Goal: Information Seeking & Learning: Learn about a topic

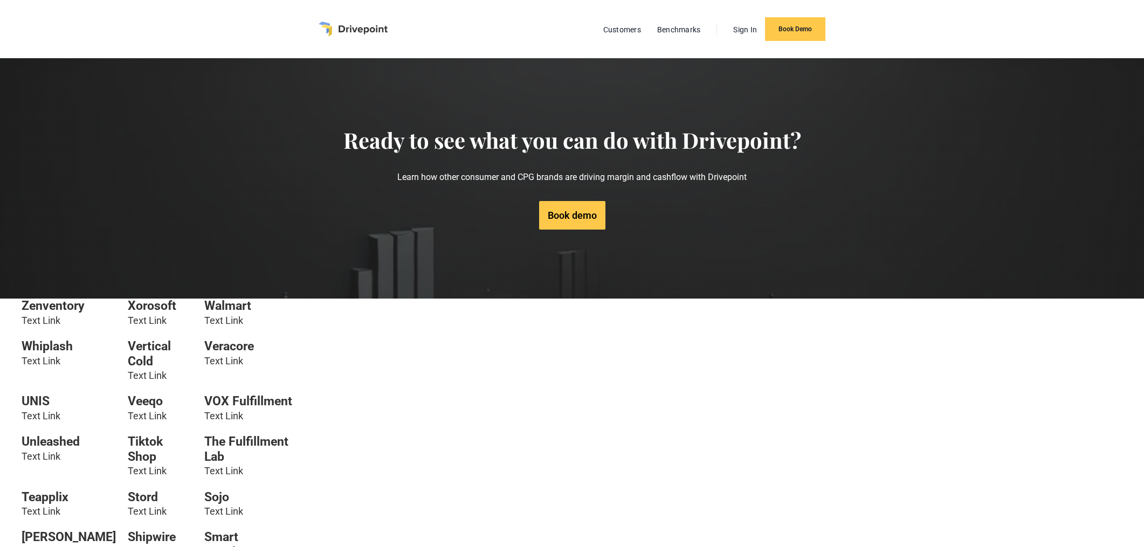
click at [215, 318] on link "Text Link" at bounding box center [223, 320] width 39 height 11
click at [233, 321] on link "Text Link" at bounding box center [223, 320] width 39 height 11
click at [223, 320] on link "Text Link" at bounding box center [223, 320] width 39 height 11
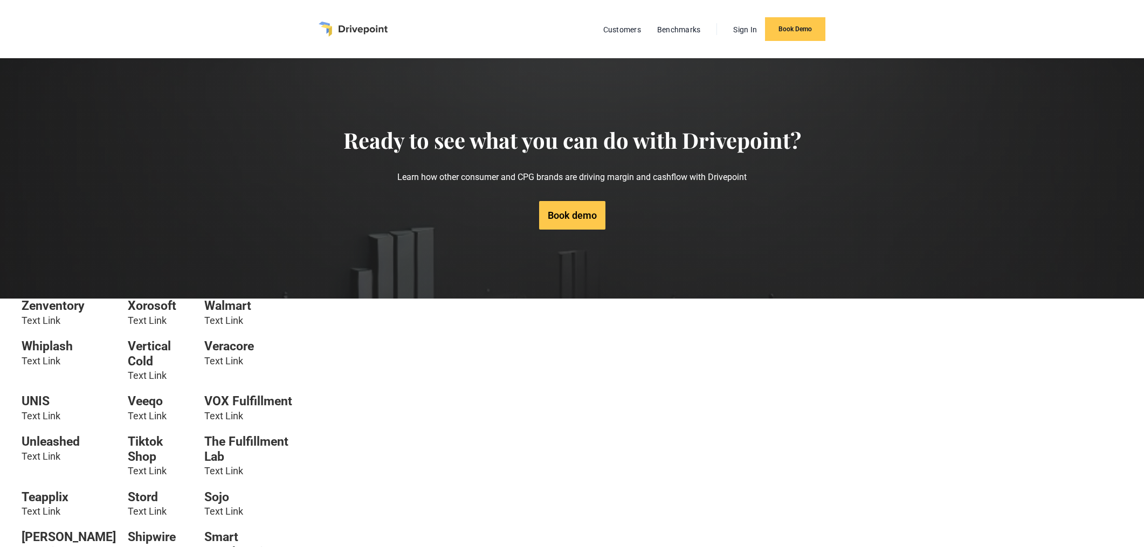
click at [217, 307] on h6 "Walmart" at bounding box center [251, 306] width 94 height 15
click at [160, 312] on h6 "Xorosoft" at bounding box center [160, 306] width 65 height 15
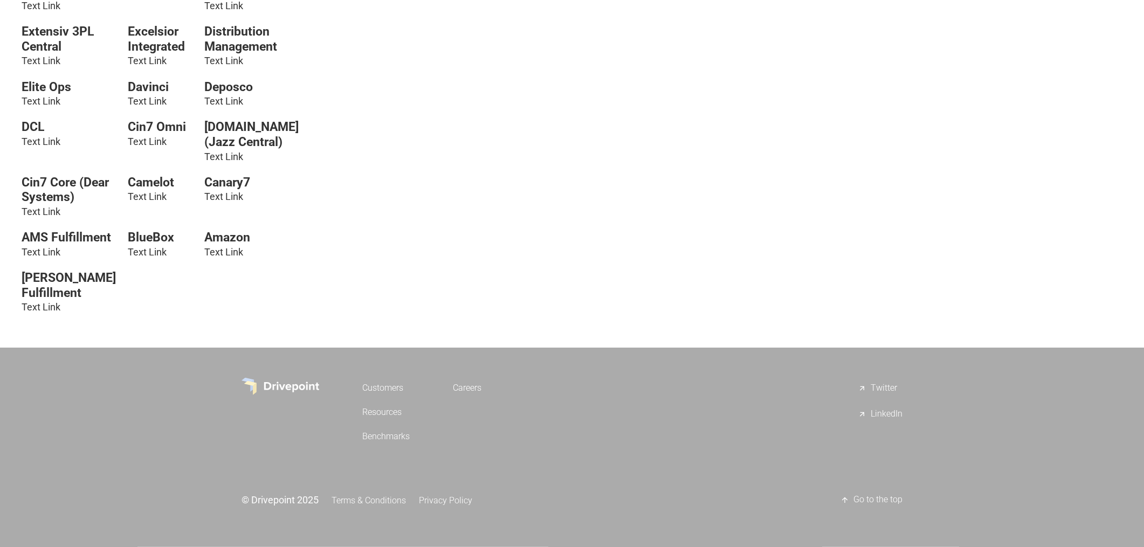
scroll to position [1300, 0]
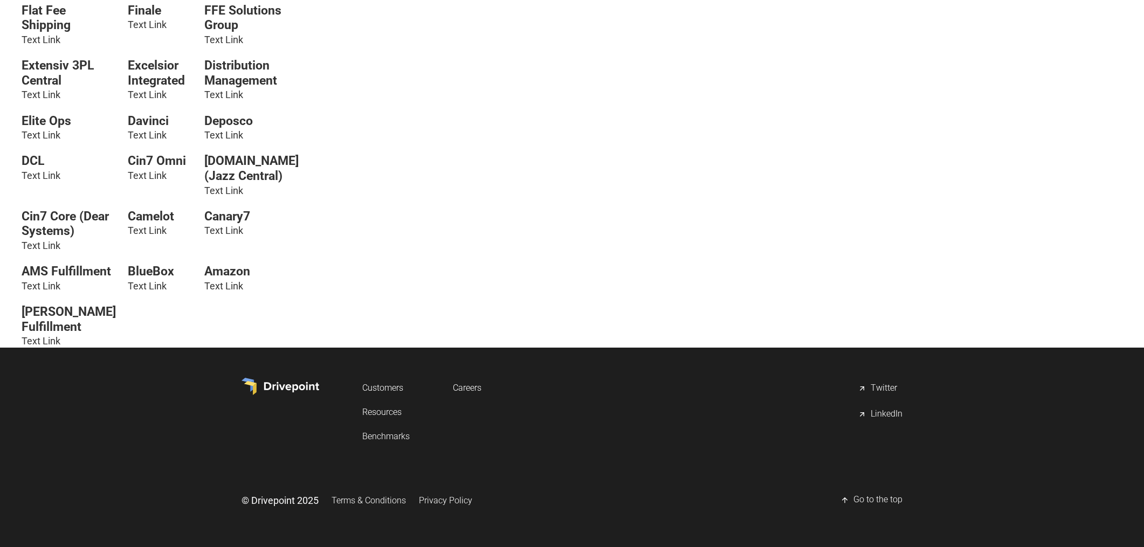
click at [53, 314] on h6 "Byrd Fulfillment" at bounding box center [69, 320] width 94 height 30
drag, startPoint x: 38, startPoint y: 326, endPoint x: 40, endPoint y: 332, distance: 7.0
click at [40, 332] on h6 "Byrd Fulfillment" at bounding box center [69, 320] width 94 height 30
click at [42, 334] on div "Byrd Fulfillment Text Link" at bounding box center [69, 326] width 94 height 43
click at [39, 273] on h6 "AMS Fulfillment" at bounding box center [69, 271] width 94 height 15
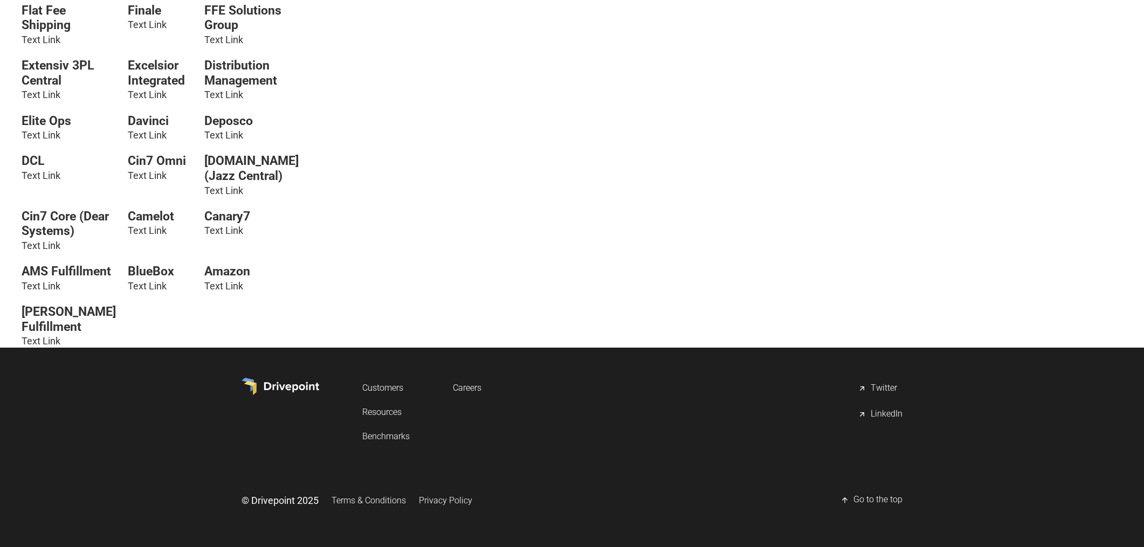
click at [38, 284] on link "Text Link" at bounding box center [41, 285] width 39 height 11
click at [224, 278] on div "Amazon Text Link" at bounding box center [251, 278] width 94 height 29
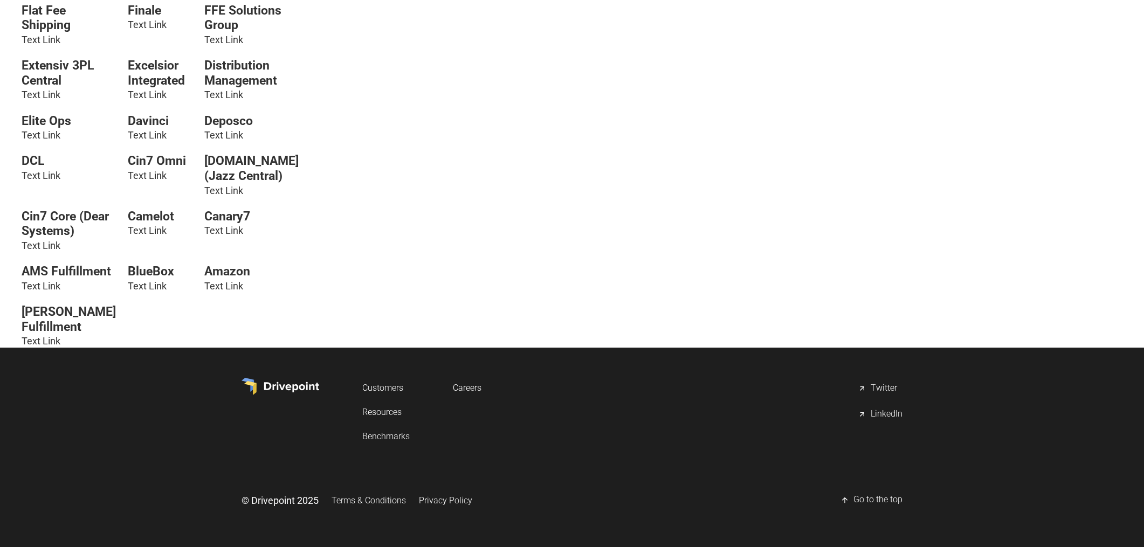
drag, startPoint x: 172, startPoint y: 243, endPoint x: 160, endPoint y: 244, distance: 12.4
drag, startPoint x: 141, startPoint y: 250, endPoint x: 175, endPoint y: 308, distance: 67.4
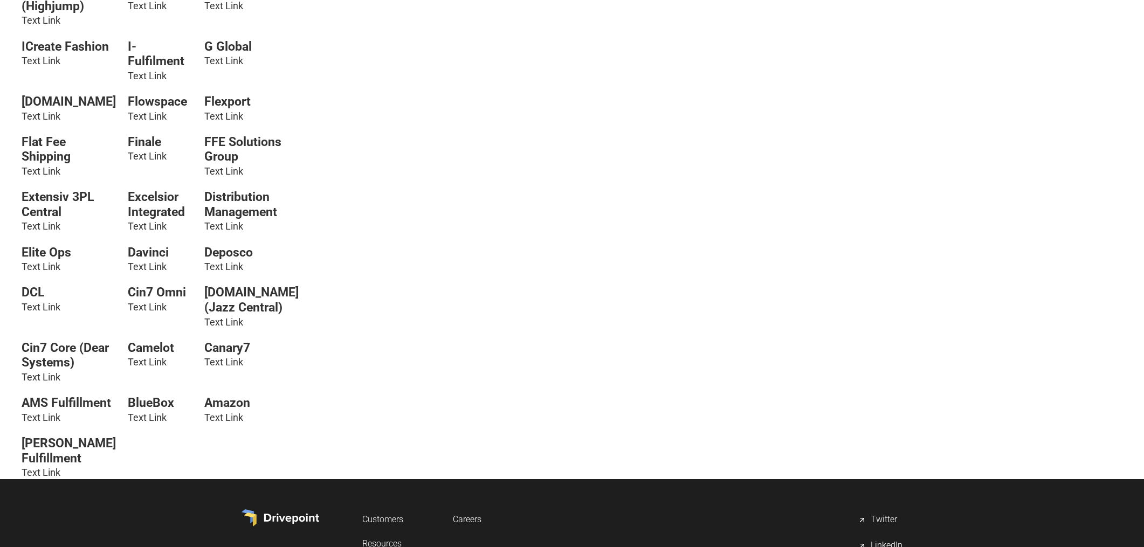
scroll to position [942, 0]
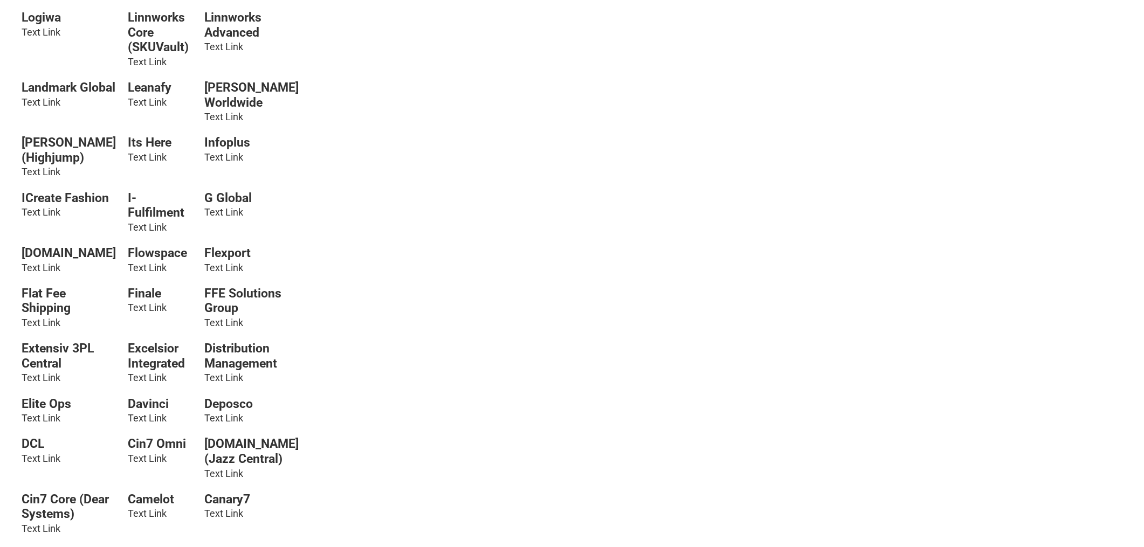
click at [136, 108] on link "Text Link" at bounding box center [147, 101] width 39 height 11
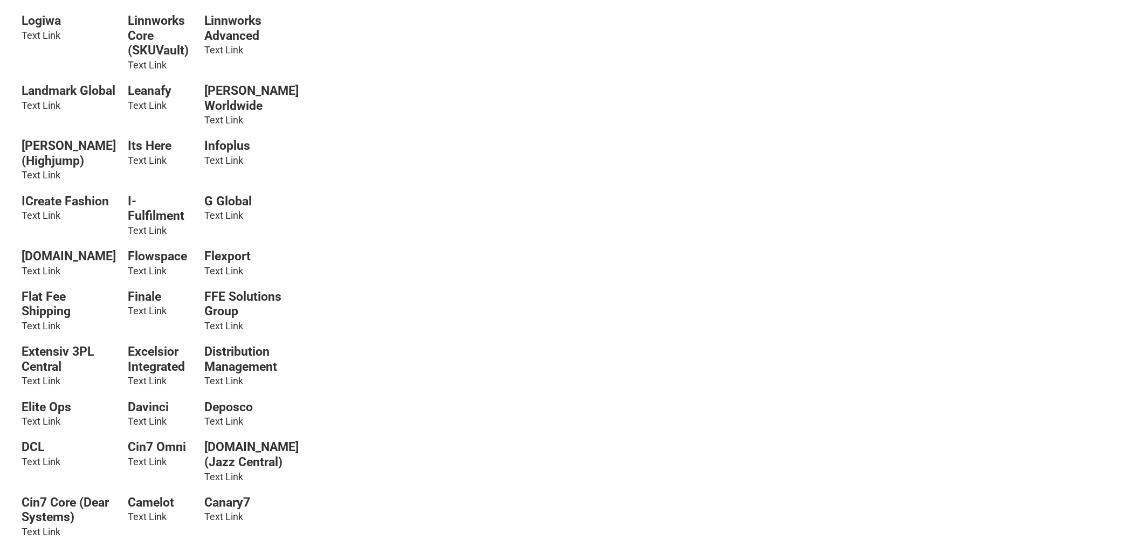
scroll to position [614, 0]
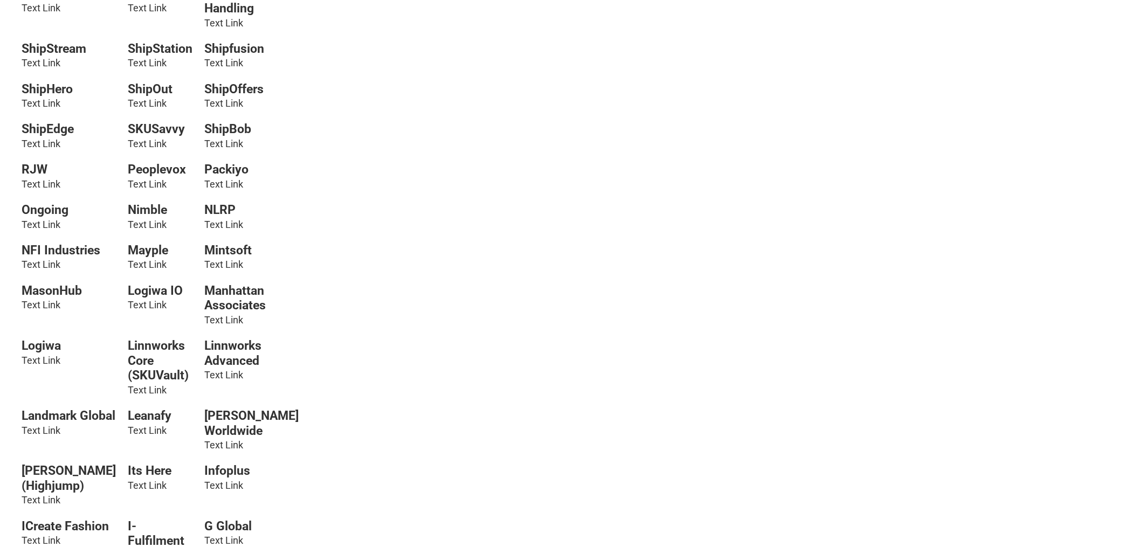
click at [156, 137] on h6 "SKUSavvy" at bounding box center [160, 129] width 65 height 15
click at [137, 97] on h6 "ShipOut" at bounding box center [160, 89] width 65 height 15
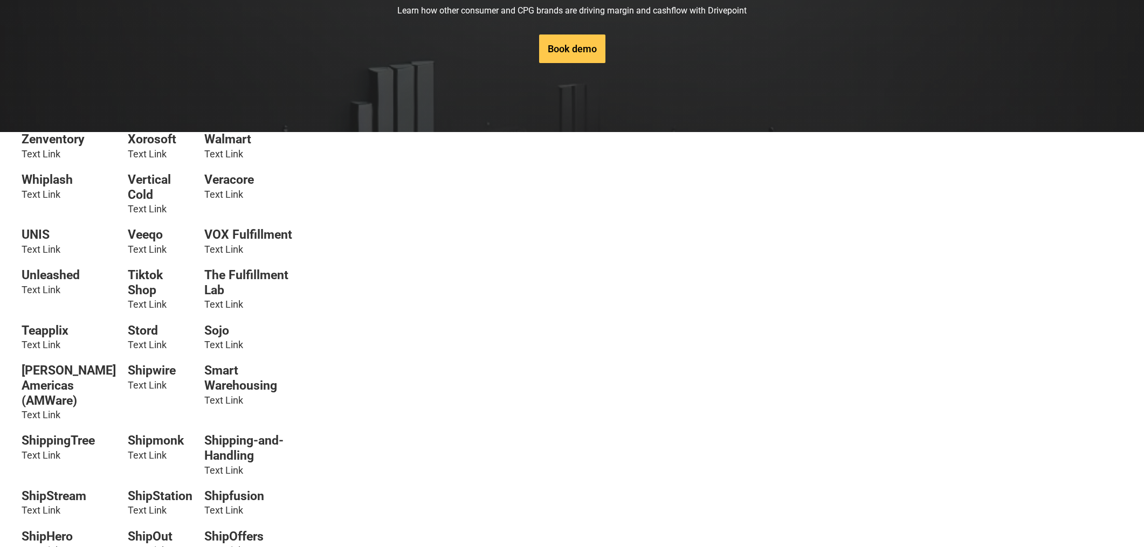
scroll to position [111, 0]
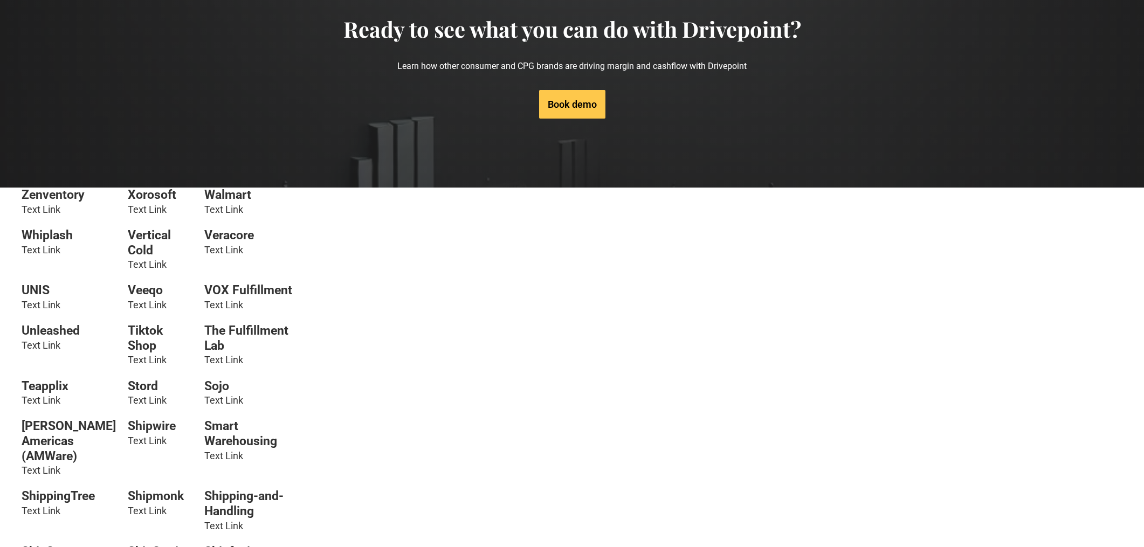
click at [215, 406] on link "Text Link" at bounding box center [223, 400] width 39 height 11
click at [205, 365] on link "Text Link" at bounding box center [223, 359] width 39 height 11
click at [45, 305] on link "Text Link" at bounding box center [41, 304] width 39 height 11
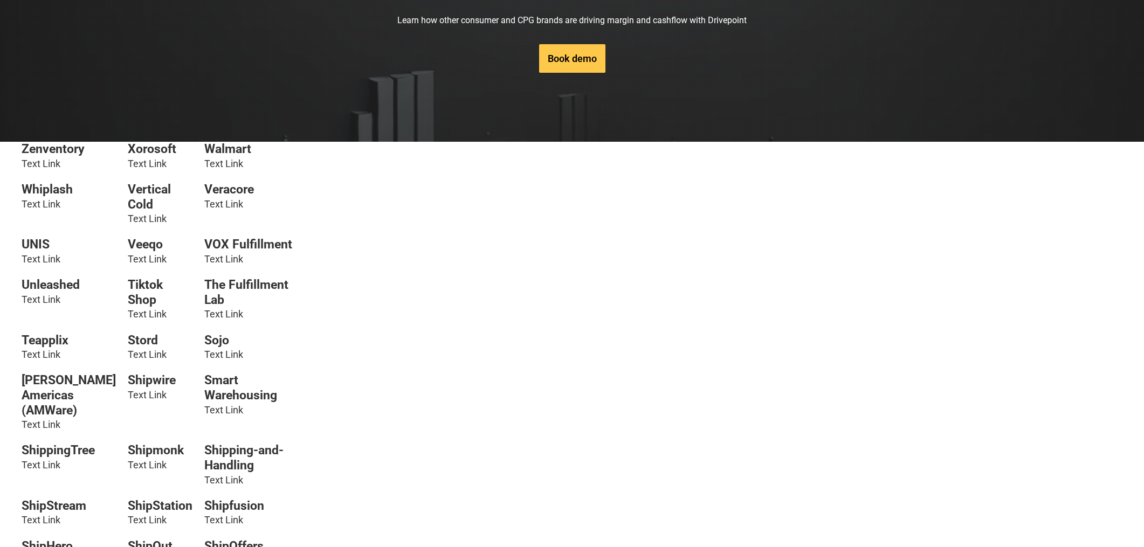
scroll to position [322, 0]
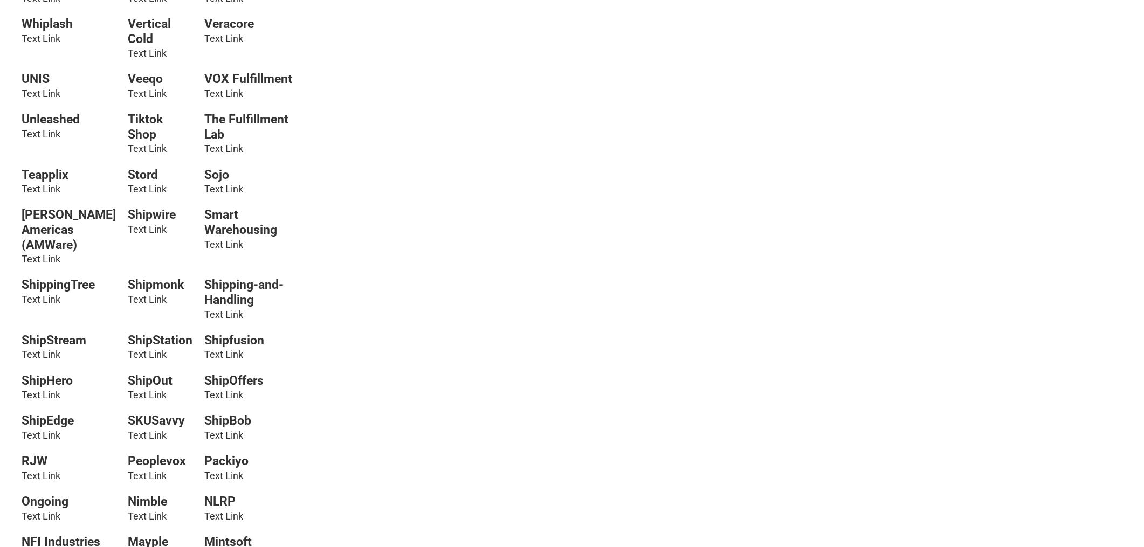
click at [35, 401] on link "Text Link" at bounding box center [41, 394] width 39 height 11
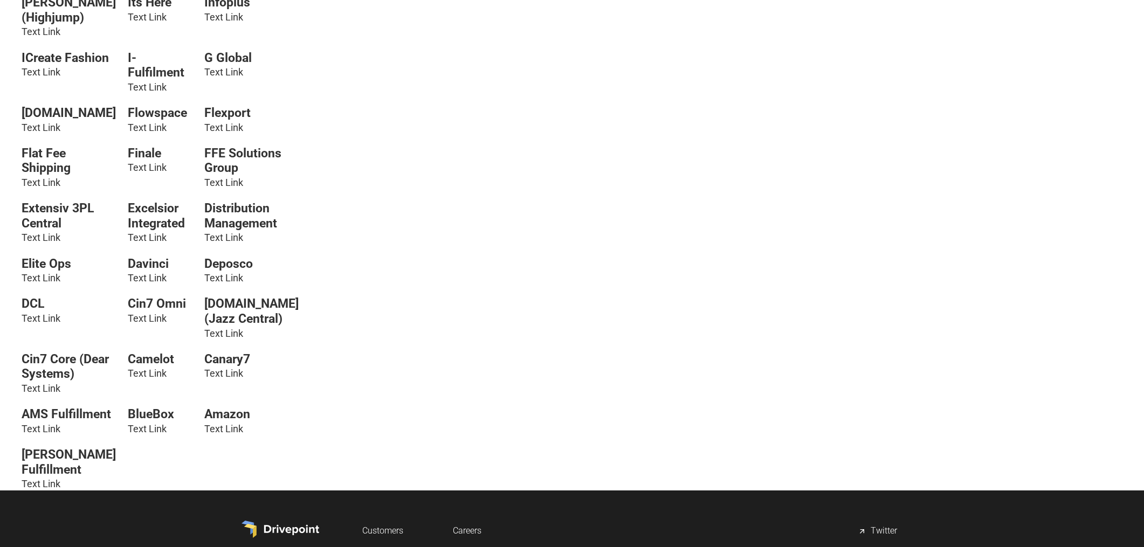
scroll to position [1300, 0]
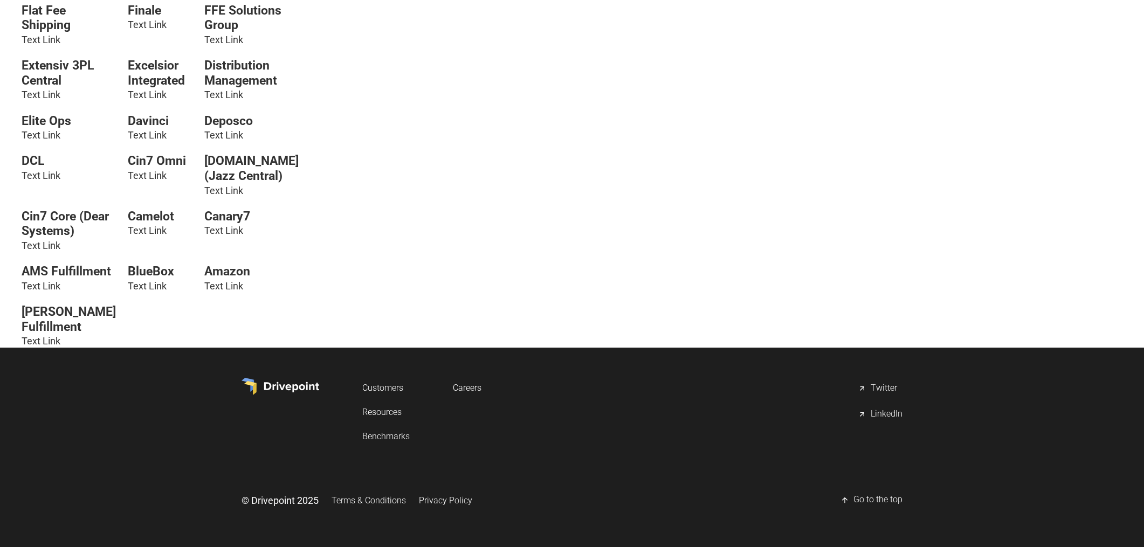
click at [229, 280] on link "Text Link" at bounding box center [223, 285] width 39 height 11
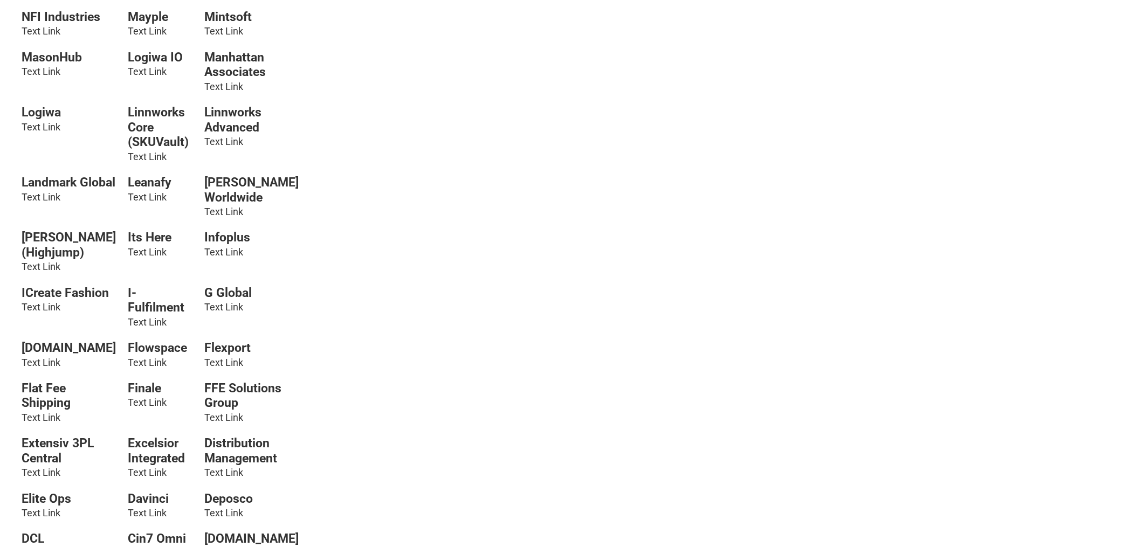
scroll to position [0, 0]
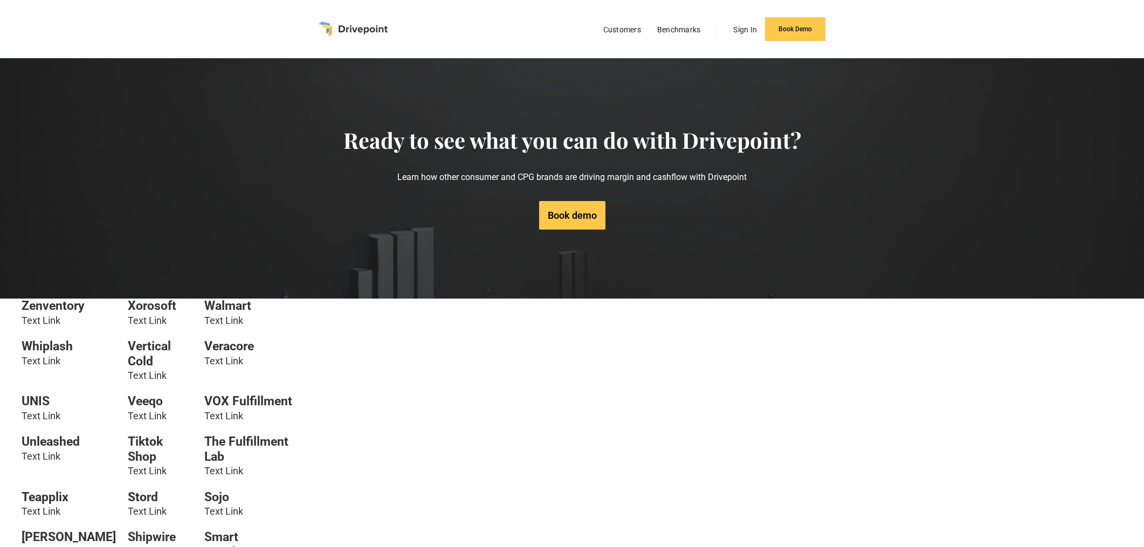
click at [217, 306] on h6 "Walmart" at bounding box center [251, 306] width 94 height 15
click at [363, 15] on div "Customers Benchmarks Sign In Book Demo" at bounding box center [572, 29] width 615 height 58
click at [361, 27] on img "home" at bounding box center [353, 29] width 69 height 15
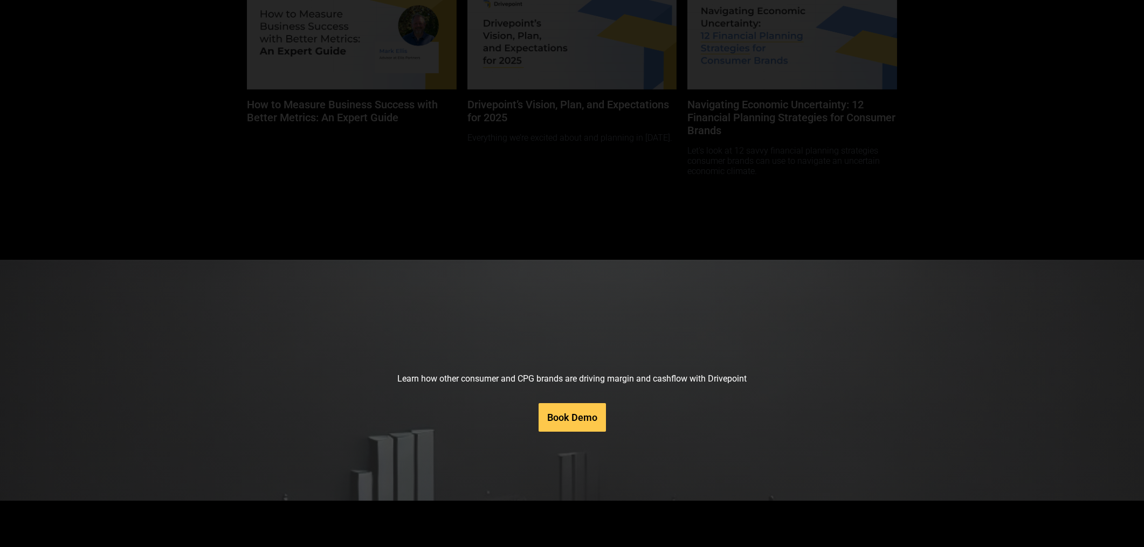
scroll to position [4982, 0]
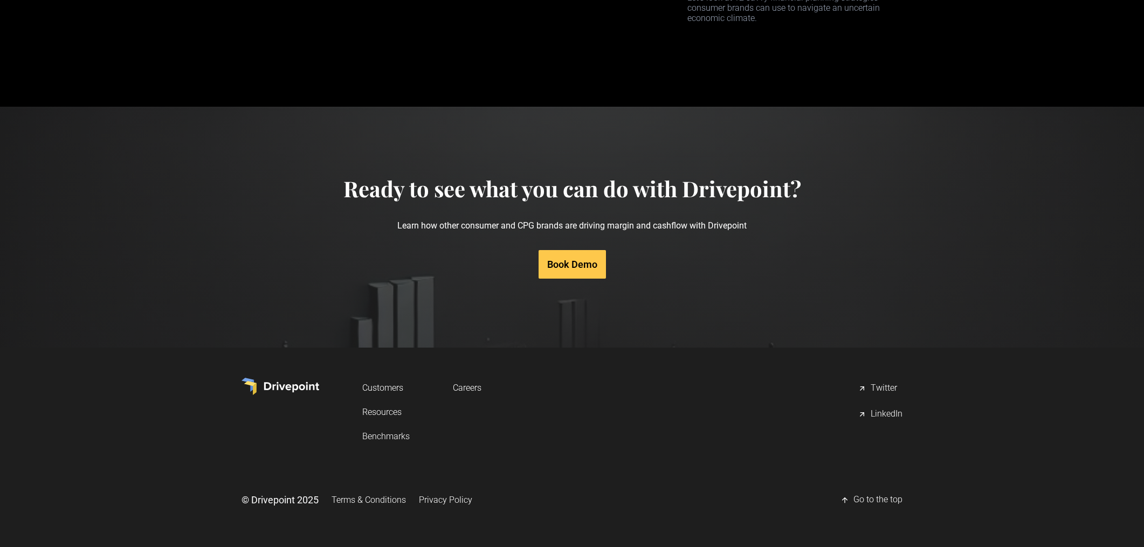
click at [403, 410] on link "Resources" at bounding box center [385, 412] width 47 height 20
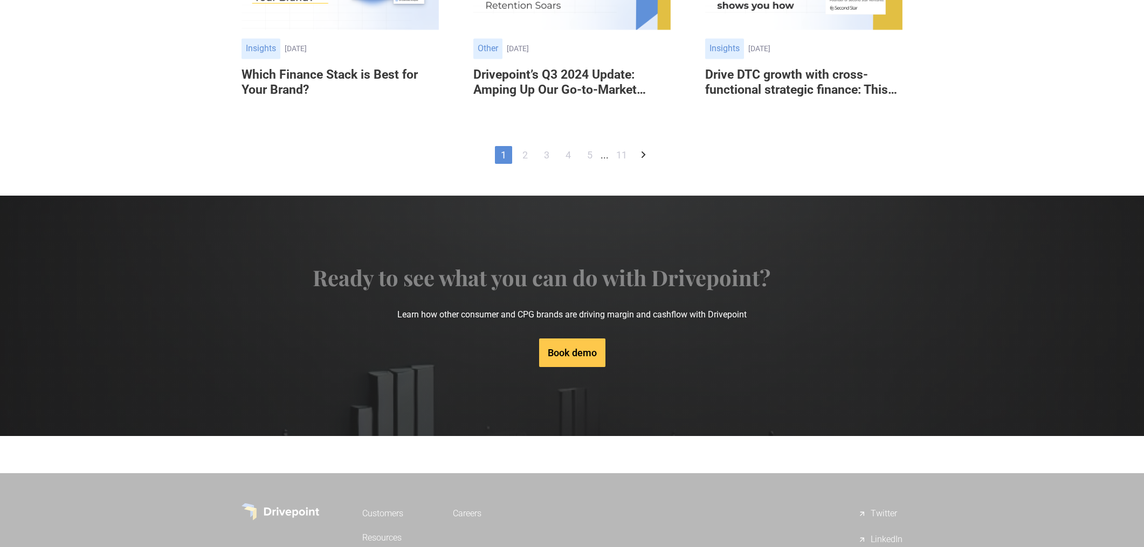
scroll to position [978, 0]
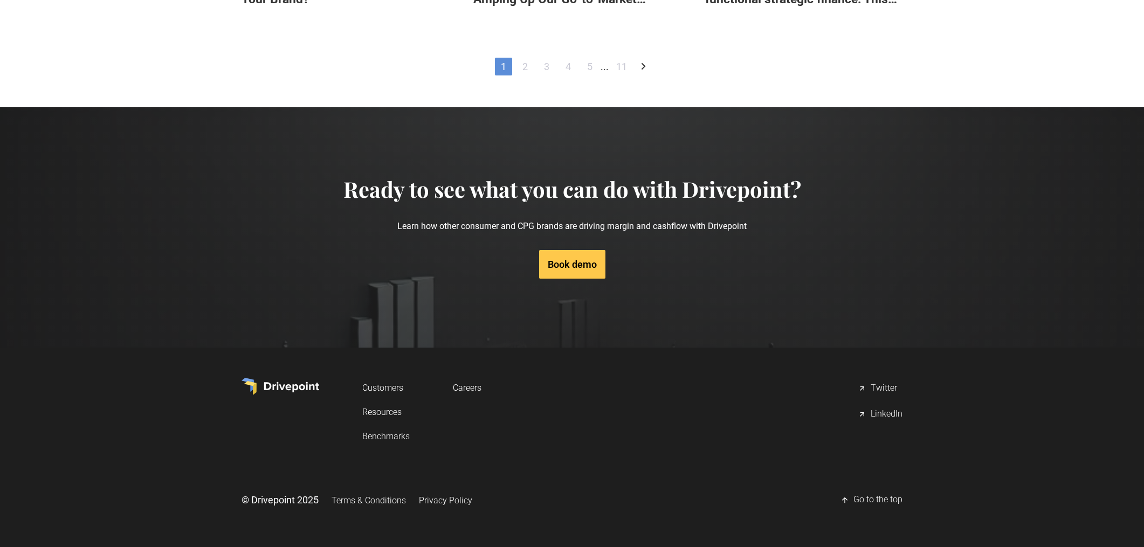
click at [544, 71] on link "3" at bounding box center [546, 67] width 17 height 18
click at [550, 74] on link "3" at bounding box center [552, 66] width 17 height 18
click at [575, 75] on link "4" at bounding box center [574, 66] width 17 height 18
click at [597, 75] on link "5" at bounding box center [596, 66] width 17 height 18
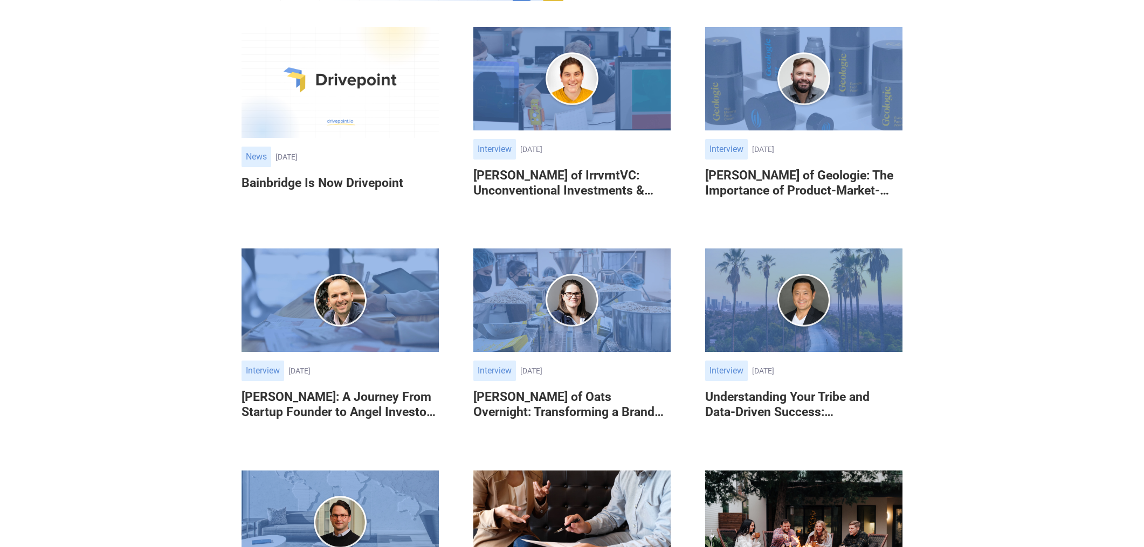
scroll to position [609, 0]
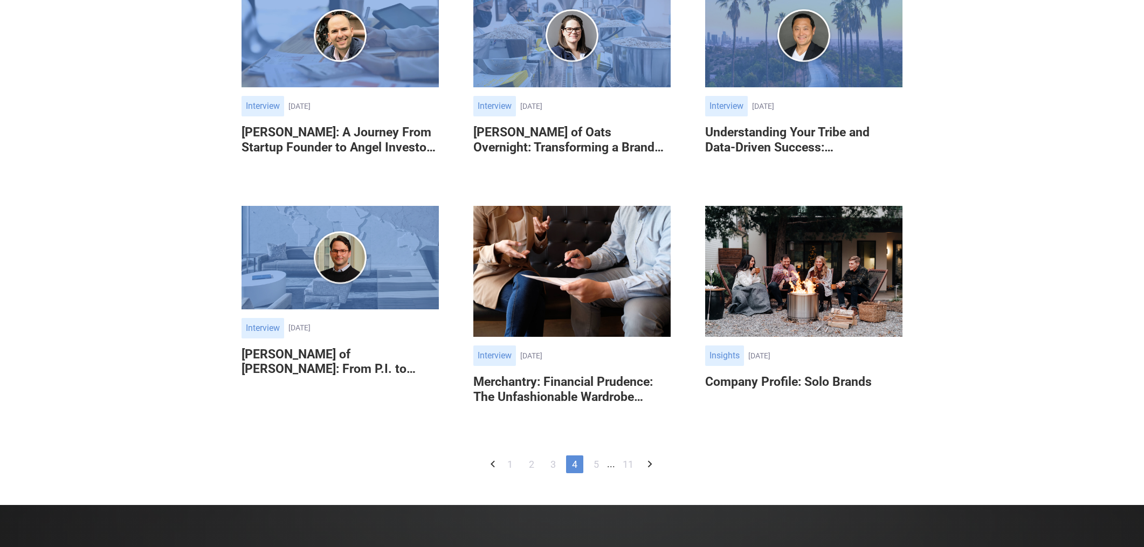
click at [630, 466] on link "11" at bounding box center [628, 465] width 22 height 18
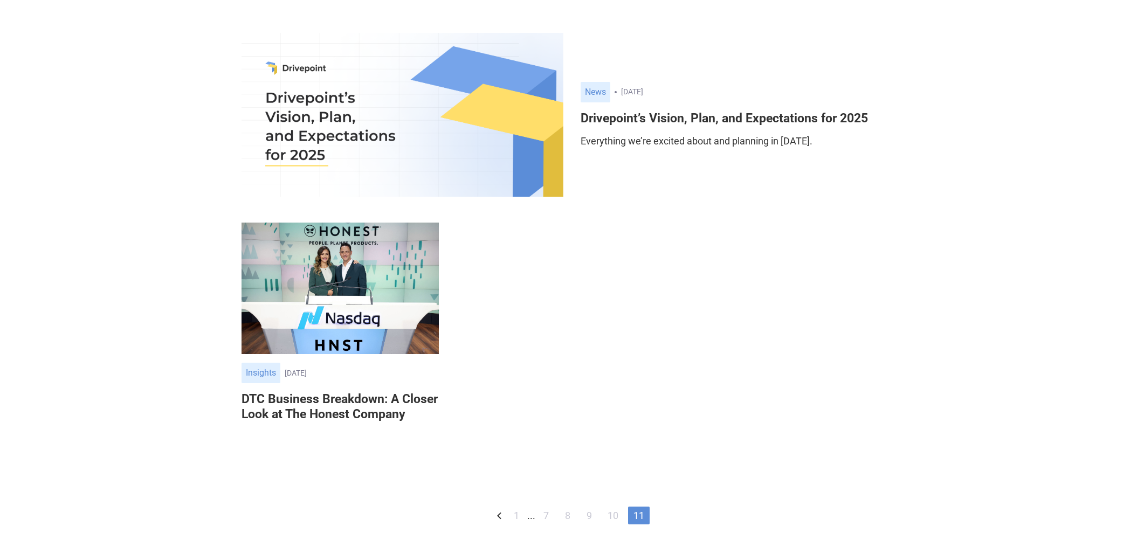
scroll to position [322, 0]
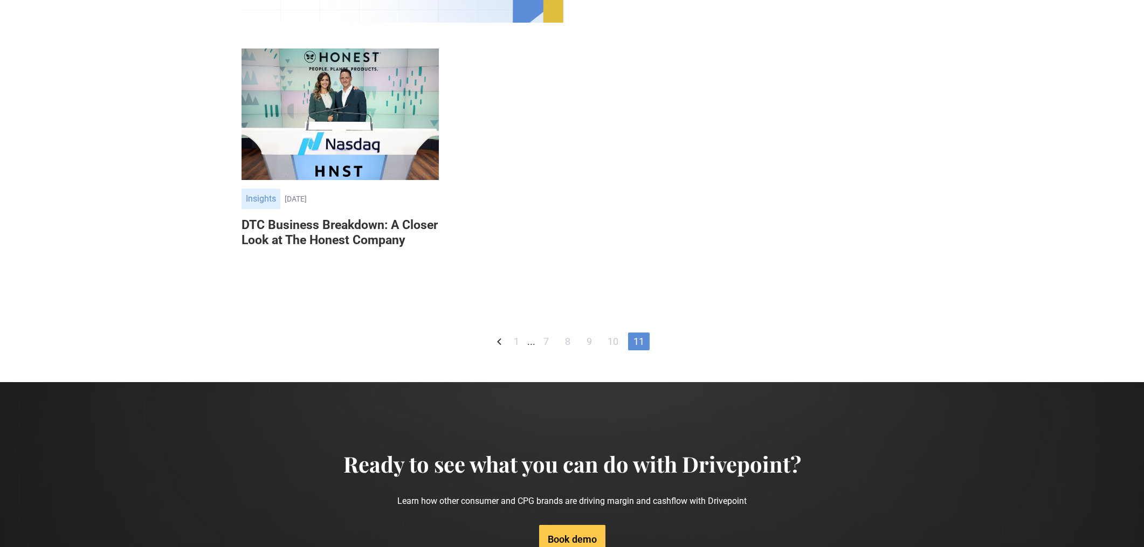
click at [614, 340] on link "10" at bounding box center [613, 342] width 22 height 18
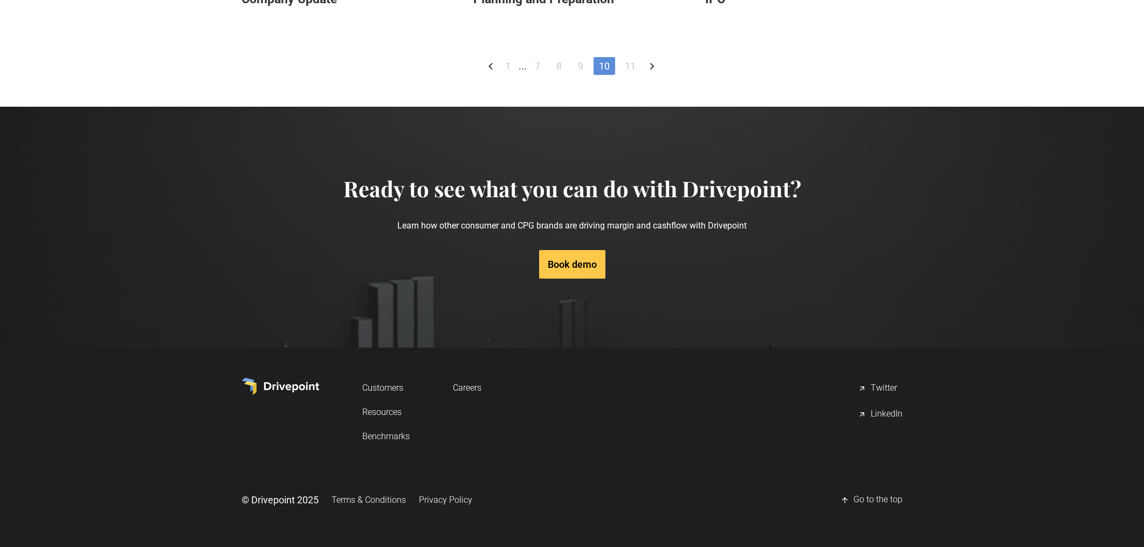
scroll to position [825, 0]
click at [634, 75] on link "11" at bounding box center [630, 66] width 22 height 18
click at [590, 68] on link "9" at bounding box center [589, 67] width 17 height 18
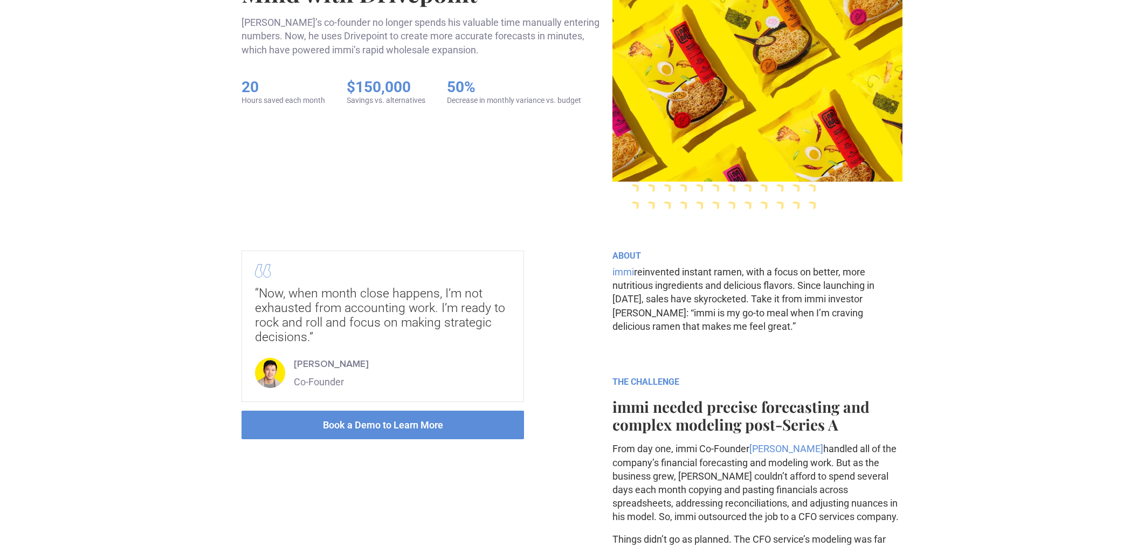
scroll to position [302, 0]
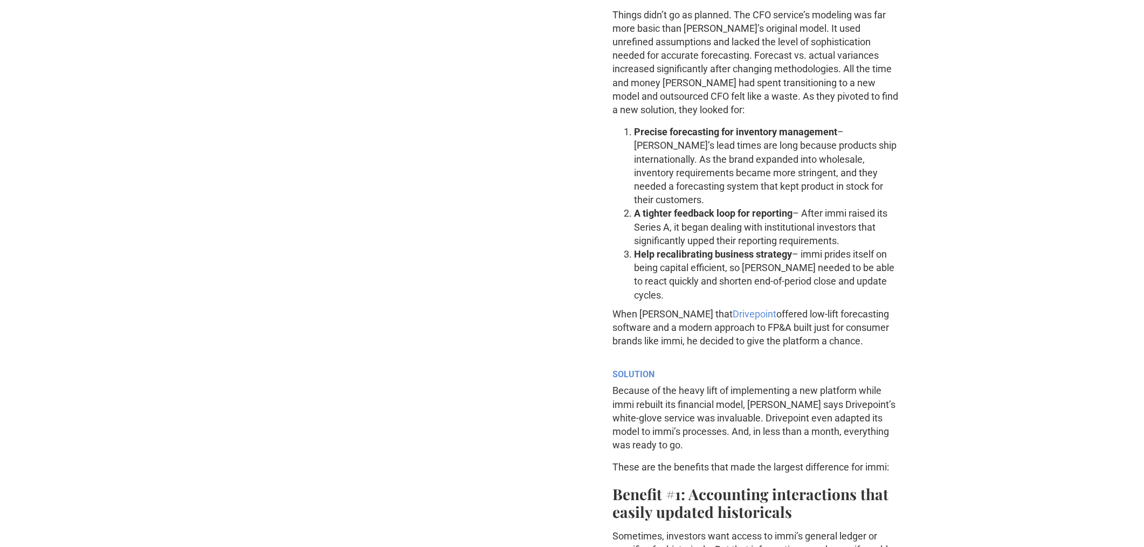
scroll to position [772, 0]
